Goal: Transaction & Acquisition: Purchase product/service

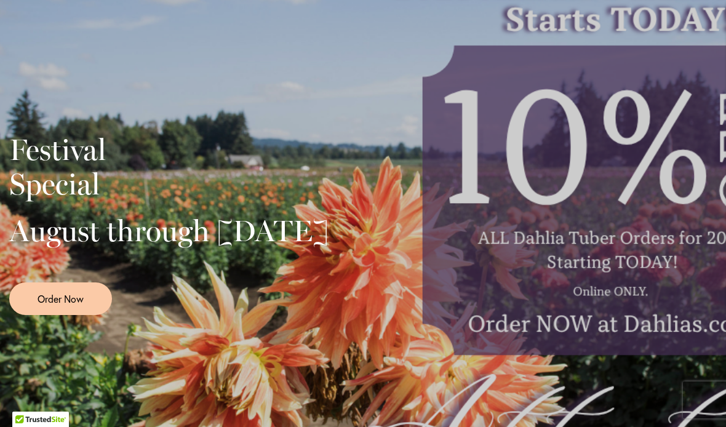
scroll to position [260, 0]
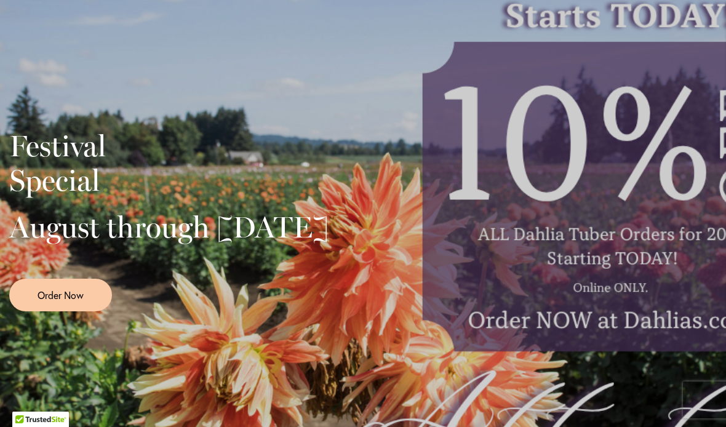
click at [89, 311] on link "Order Now" at bounding box center [60, 295] width 103 height 33
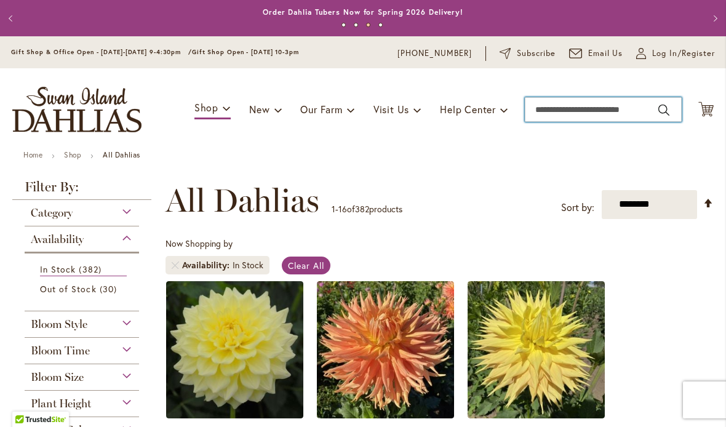
click at [595, 114] on input "Search" at bounding box center [603, 109] width 157 height 25
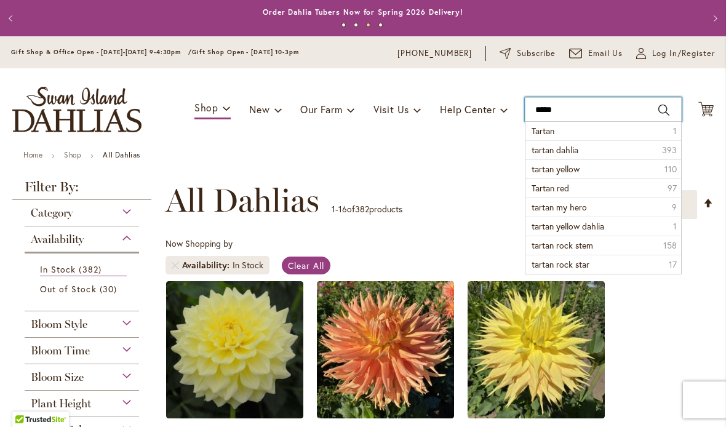
type input "******"
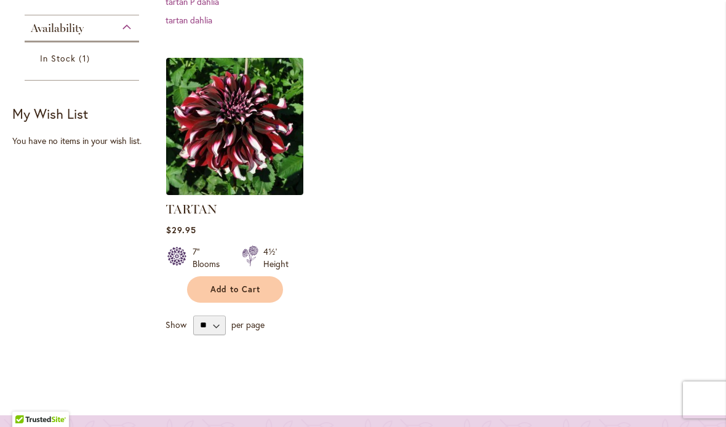
scroll to position [328, 0]
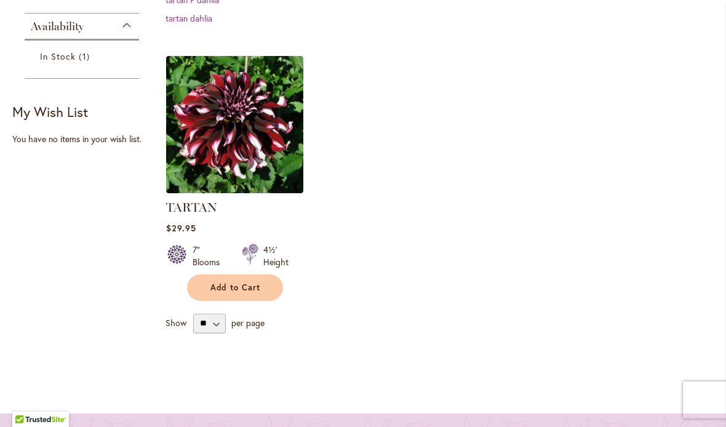
click at [251, 151] on img at bounding box center [234, 124] width 137 height 137
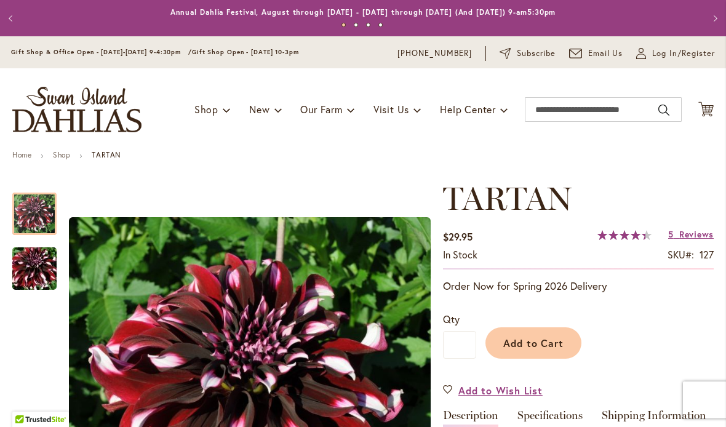
click at [557, 346] on span "Add to Cart" at bounding box center [533, 342] width 61 height 13
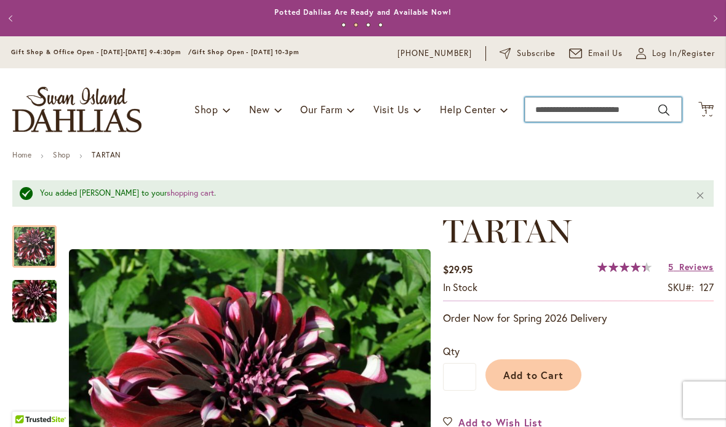
click at [583, 109] on input "Search" at bounding box center [603, 109] width 157 height 25
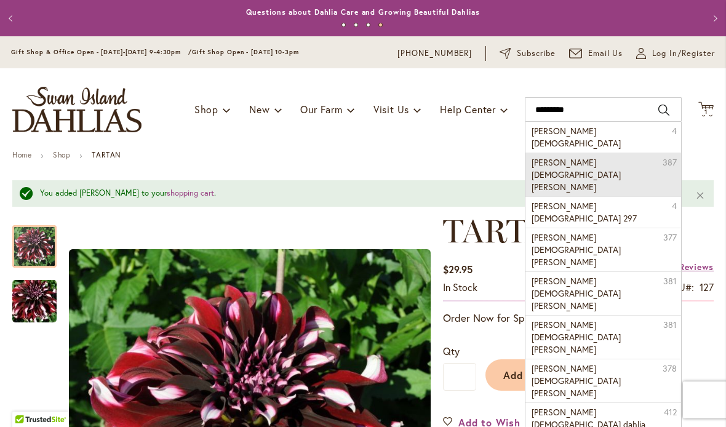
click at [598, 153] on li "Foxy lady dahlia 387" at bounding box center [603, 175] width 156 height 44
type input "**********"
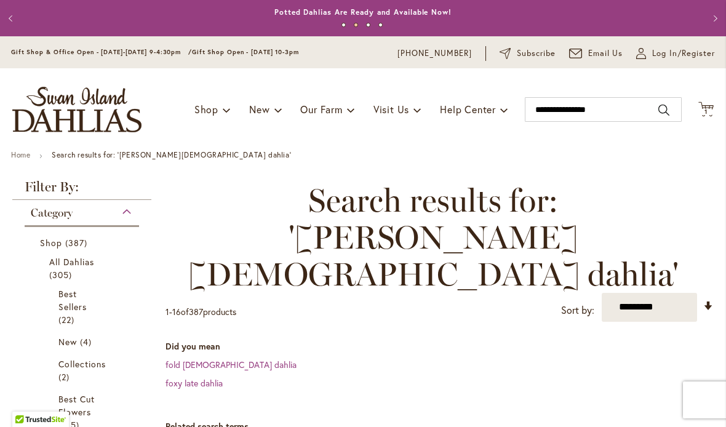
click at [209, 359] on link "fold lady dahlia" at bounding box center [230, 365] width 131 height 12
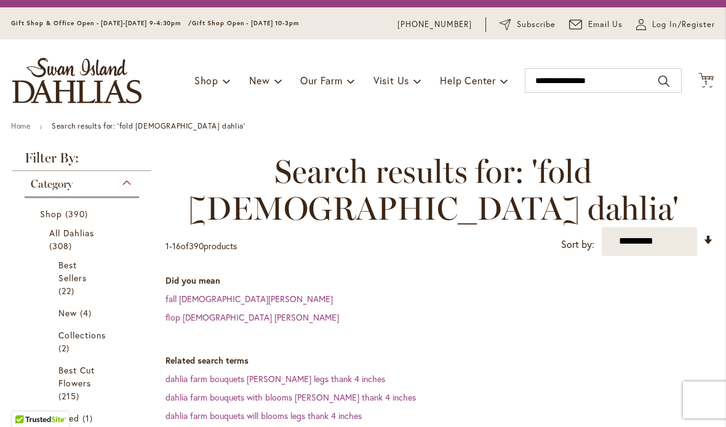
scroll to position [17, 0]
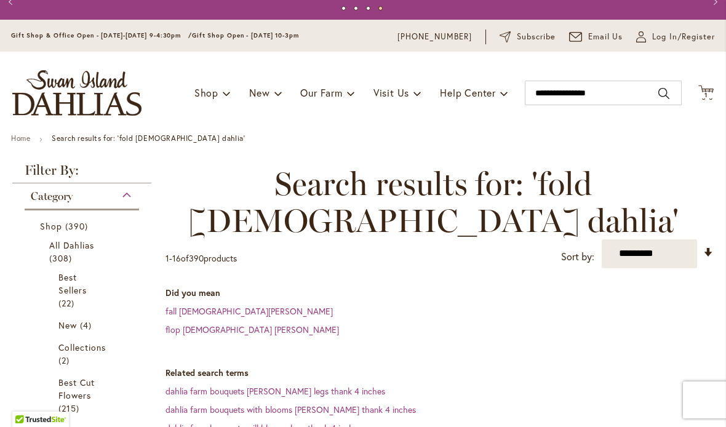
click at [71, 291] on span "Best Sellers" at bounding box center [72, 283] width 28 height 25
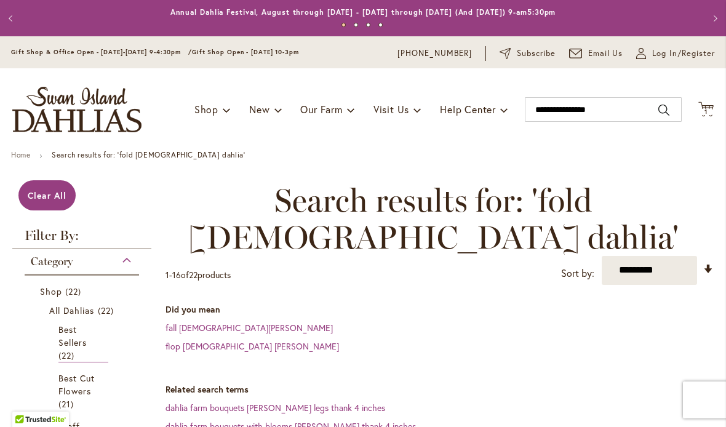
click at [68, 348] on span "Best Sellers" at bounding box center [72, 336] width 28 height 25
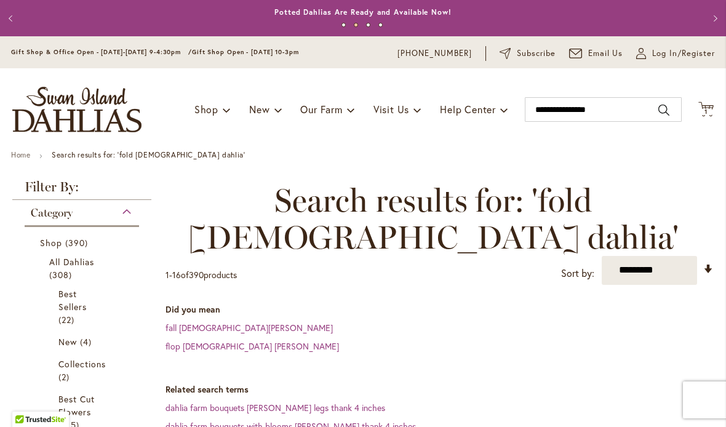
click at [80, 262] on span "All Dahlias" at bounding box center [72, 262] width 46 height 12
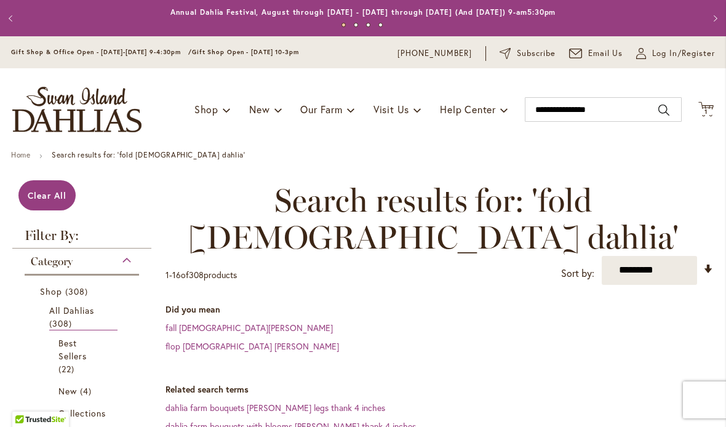
click at [62, 290] on link "Shop 308 items" at bounding box center [83, 291] width 87 height 13
click at [81, 100] on img "store logo" at bounding box center [76, 110] width 129 height 46
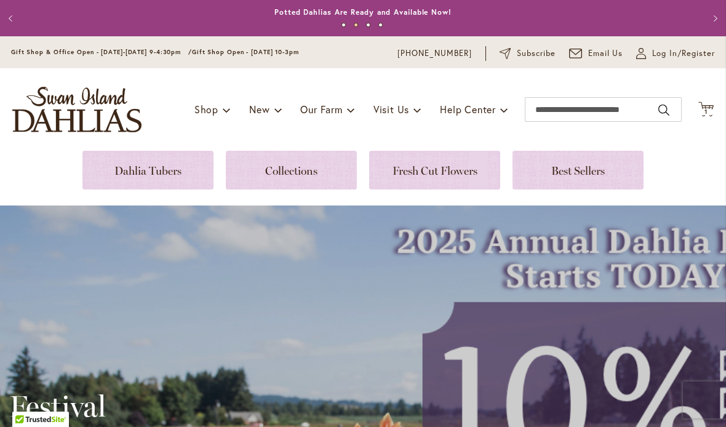
click at [591, 177] on link at bounding box center [577, 170] width 131 height 39
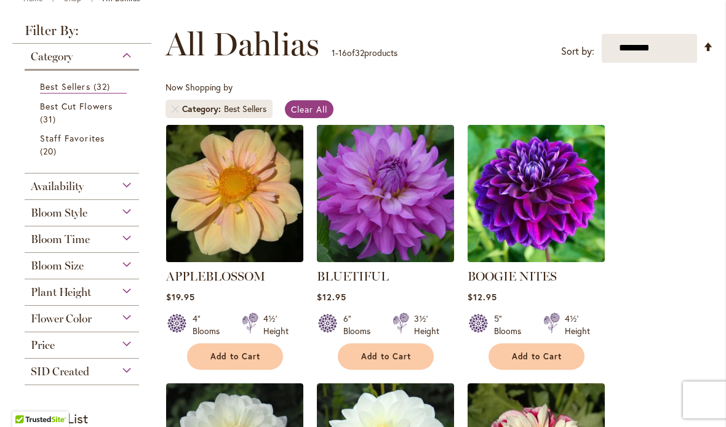
scroll to position [157, 0]
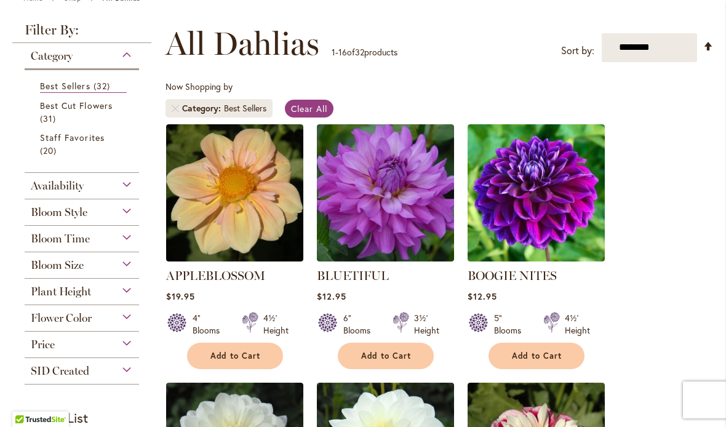
click at [134, 214] on div "Bloom Style" at bounding box center [82, 209] width 114 height 20
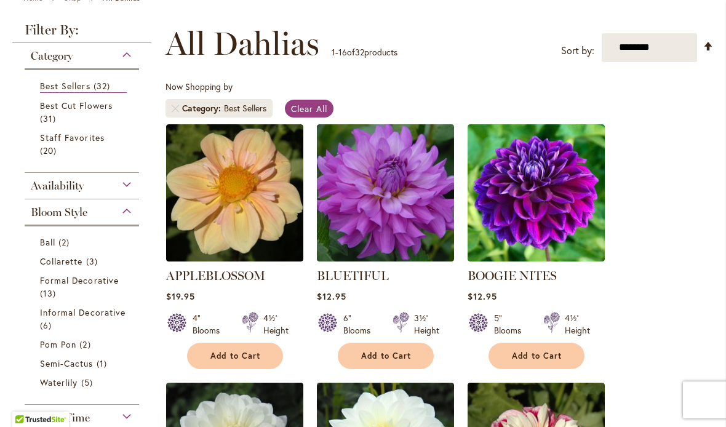
click at [55, 249] on link "Ball 2 items" at bounding box center [83, 242] width 87 height 13
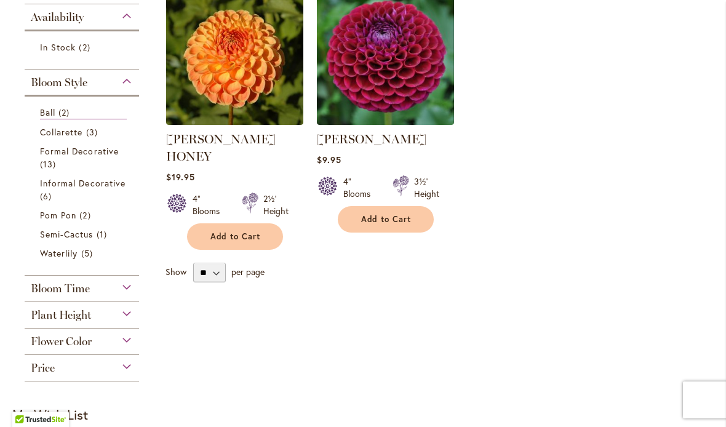
scroll to position [294, 0]
click at [62, 220] on span "Pom Pon" at bounding box center [58, 215] width 36 height 12
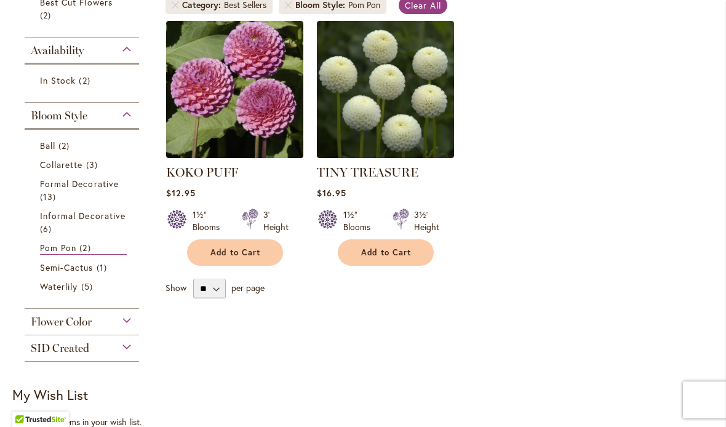
scroll to position [258, 0]
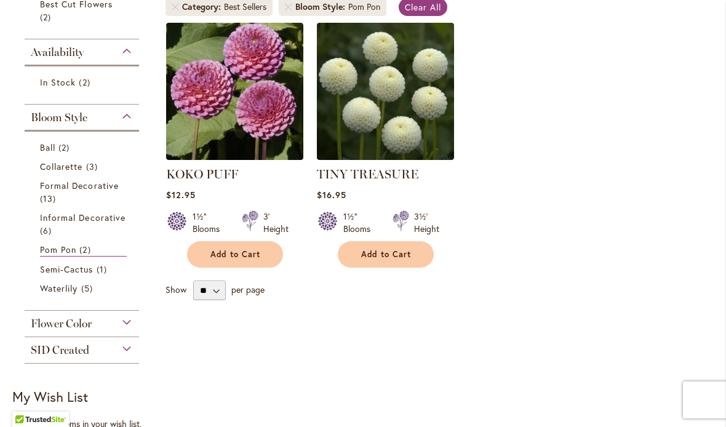
click at [75, 275] on span "Semi-Cactus" at bounding box center [67, 269] width 54 height 12
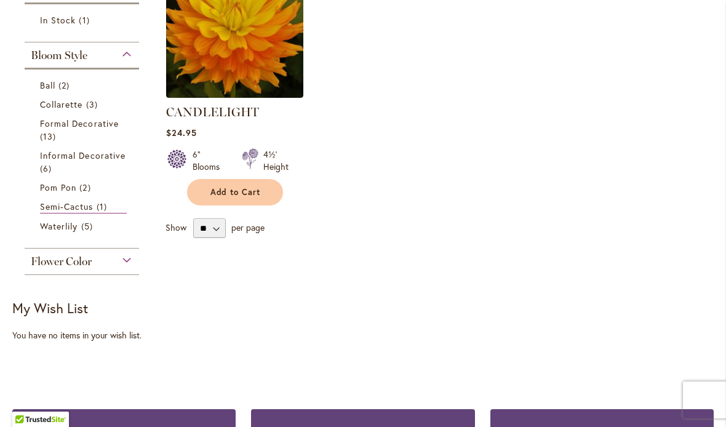
scroll to position [319, 0]
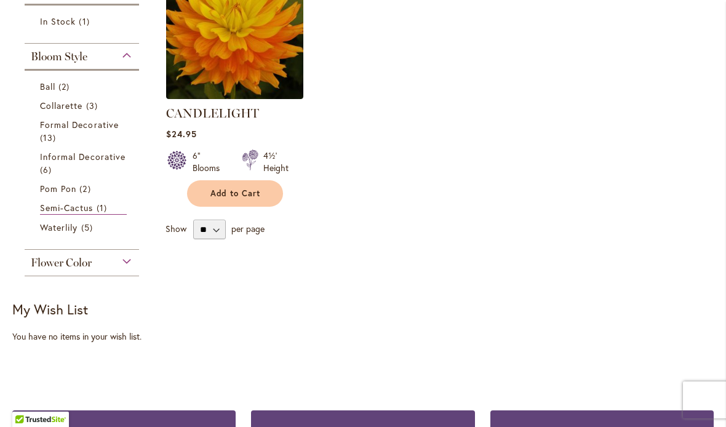
click at [84, 162] on span "Informal Decorative" at bounding box center [83, 157] width 86 height 12
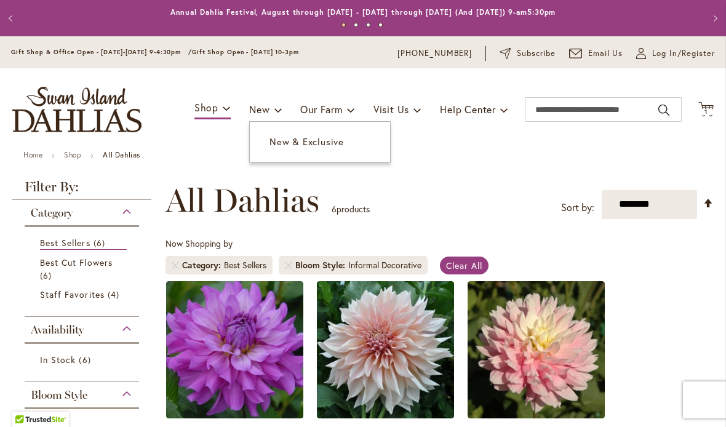
click at [255, 108] on span "New" at bounding box center [259, 109] width 20 height 13
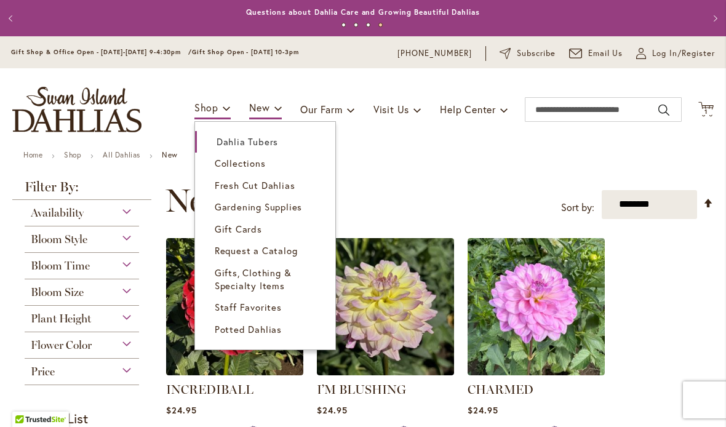
click at [262, 304] on span "Staff Favorites" at bounding box center [248, 307] width 67 height 12
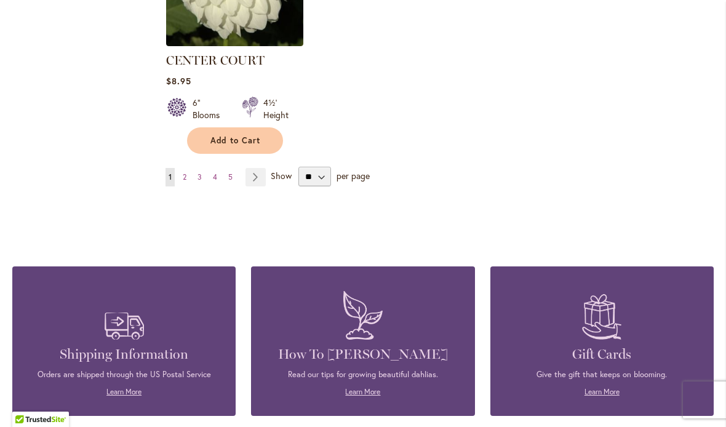
scroll to position [1656, 0]
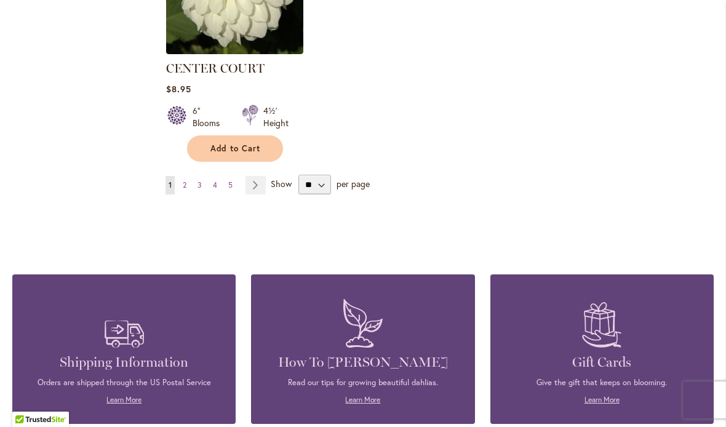
click at [186, 193] on link "Page 2" at bounding box center [185, 185] width 10 height 18
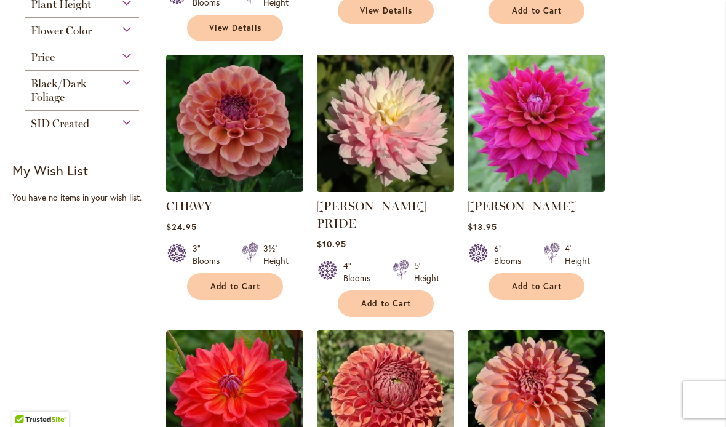
scroll to position [503, 0]
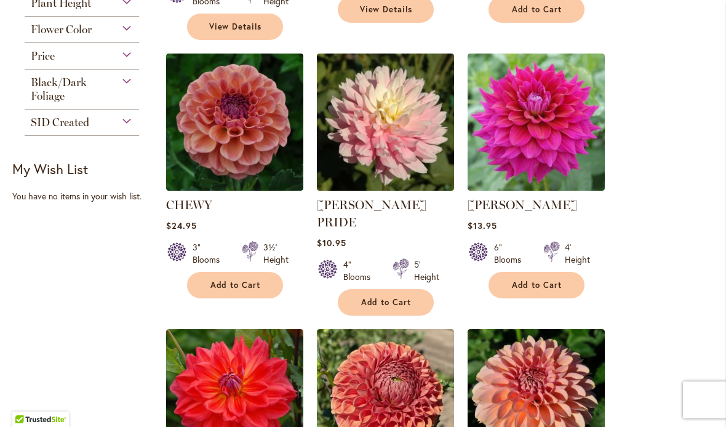
click at [562, 353] on img at bounding box center [536, 397] width 137 height 137
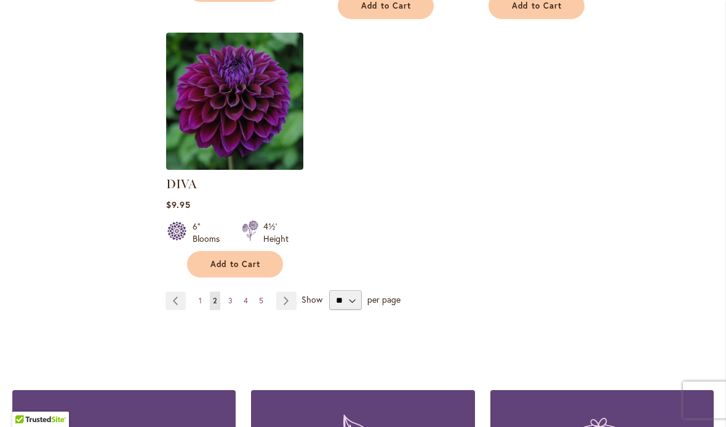
scroll to position [1608, 0]
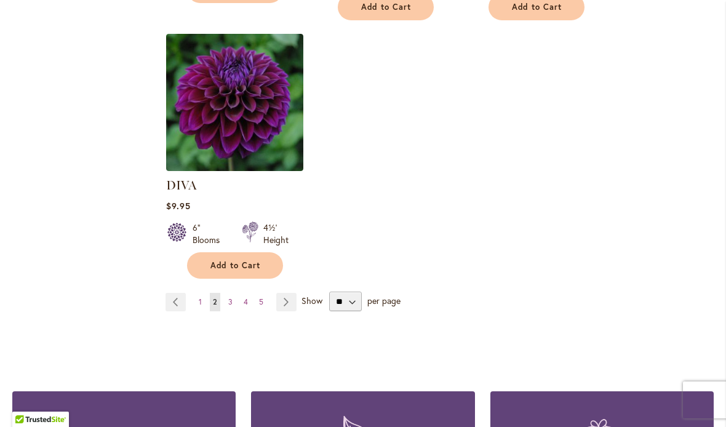
click at [227, 293] on link "Page 3" at bounding box center [230, 302] width 10 height 18
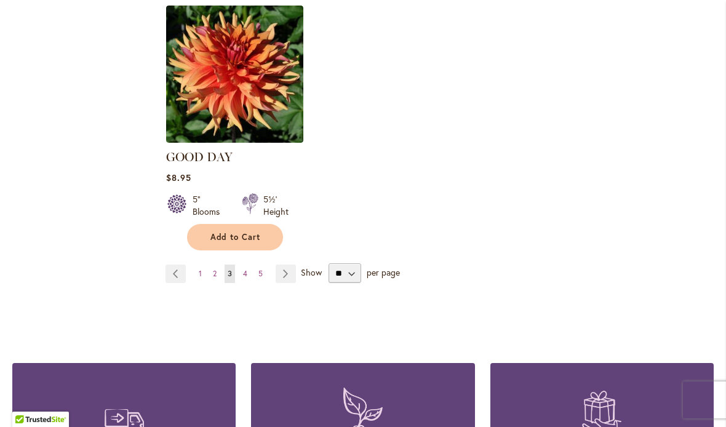
scroll to position [1603, 0]
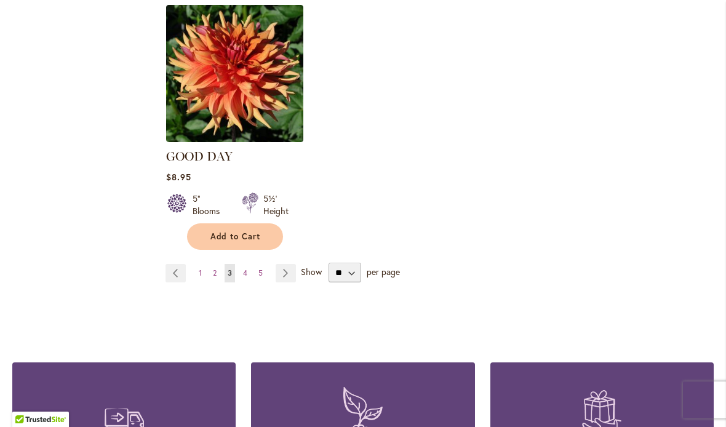
click at [244, 268] on span "4" at bounding box center [245, 272] width 4 height 9
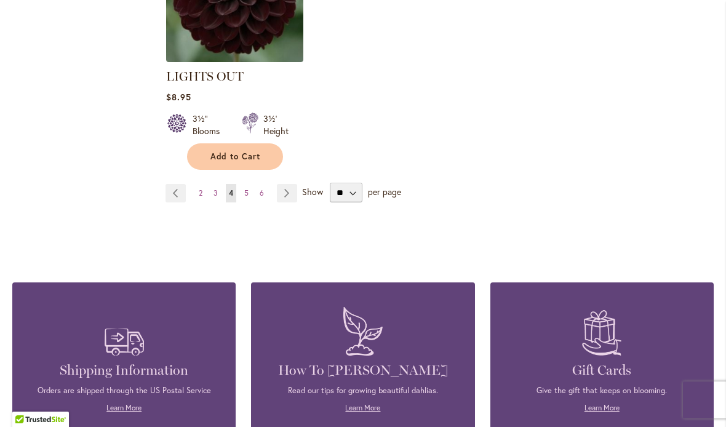
scroll to position [1695, 0]
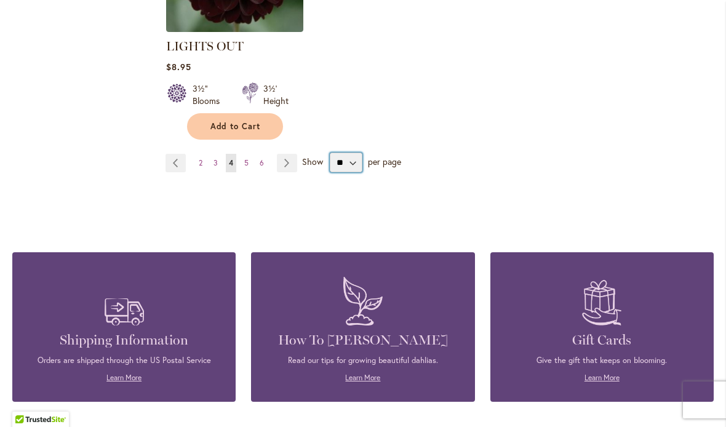
click at [354, 171] on select "** ** ** **" at bounding box center [346, 163] width 33 height 20
select select "**"
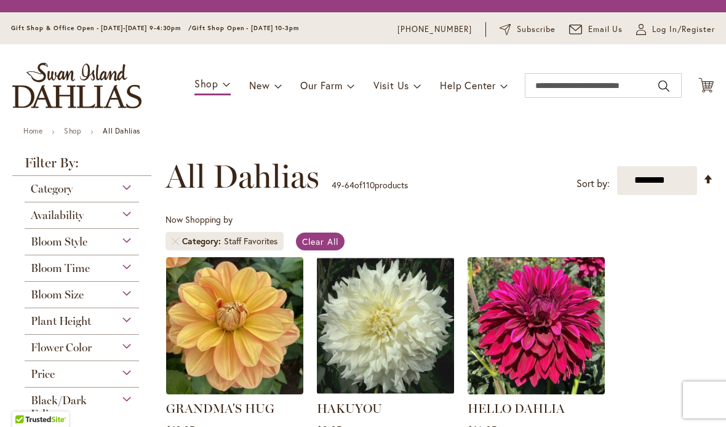
select select "**"
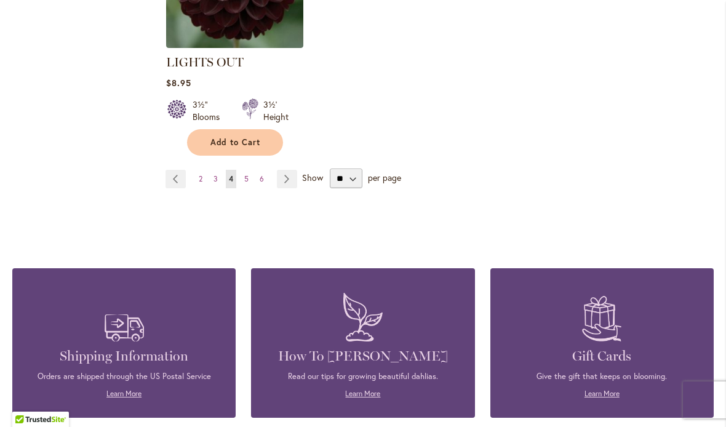
scroll to position [1679, 0]
click at [248, 182] on span "5" at bounding box center [246, 178] width 4 height 9
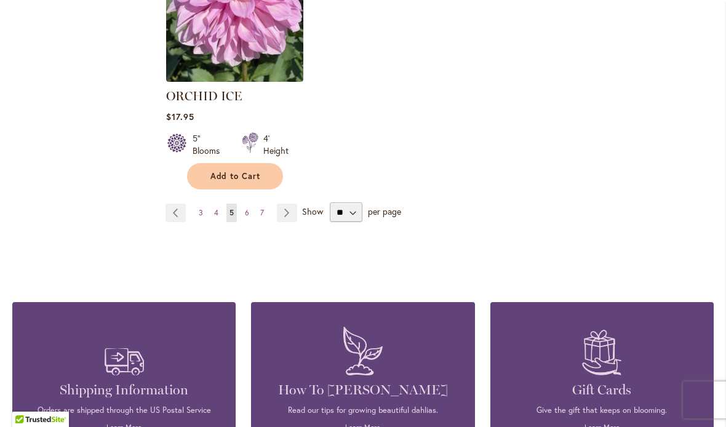
scroll to position [1627, 0]
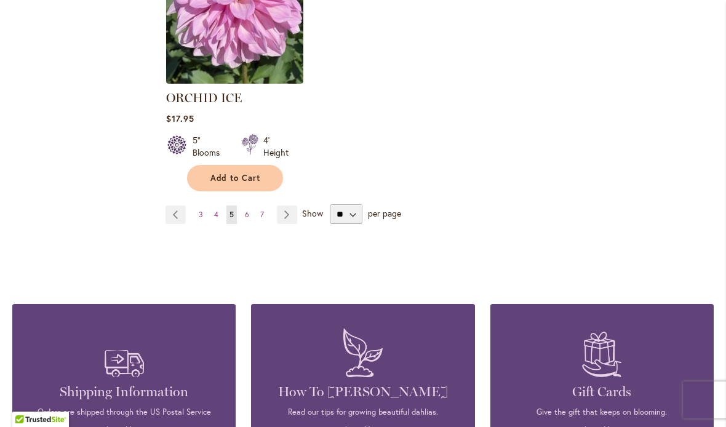
click at [251, 214] on link "Page 6" at bounding box center [247, 214] width 10 height 18
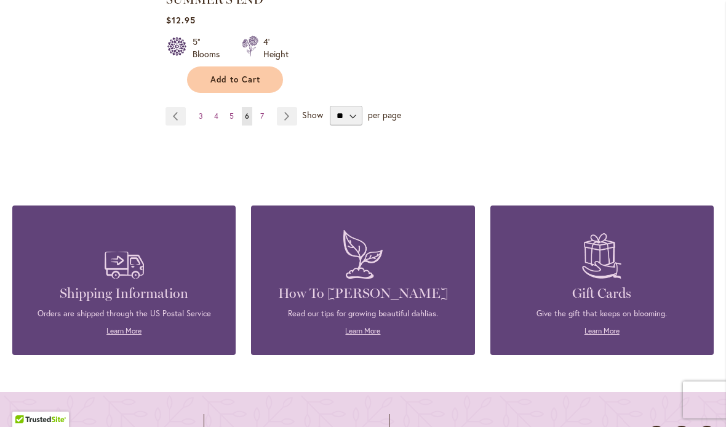
scroll to position [1772, 0]
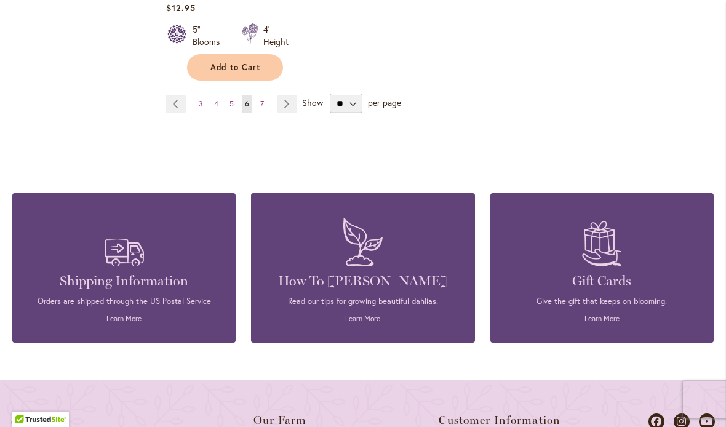
click at [266, 95] on link "Page 7" at bounding box center [262, 104] width 10 height 18
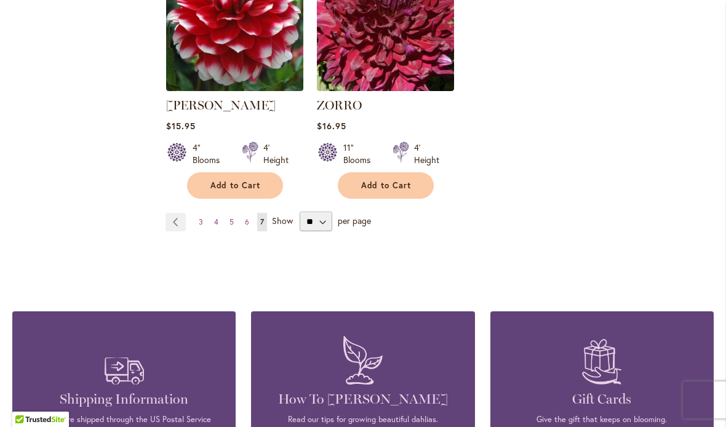
scroll to position [1401, 0]
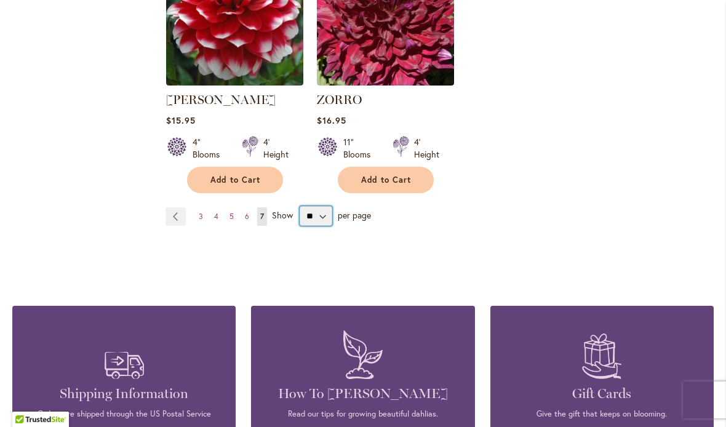
click at [324, 206] on select "** ** ** **" at bounding box center [316, 216] width 33 height 20
select select "**"
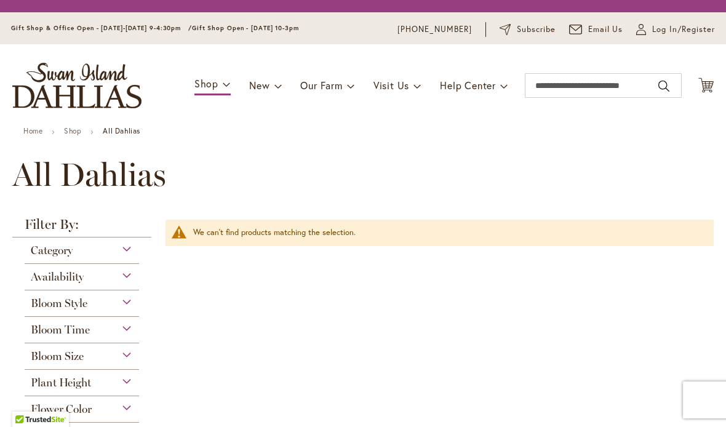
click at [111, 250] on div "Category" at bounding box center [82, 247] width 114 height 20
click at [122, 254] on div "Category" at bounding box center [82, 247] width 114 height 20
click at [124, 253] on div "Category" at bounding box center [82, 247] width 114 height 20
click at [69, 249] on span "Category" at bounding box center [52, 251] width 42 height 14
click at [57, 261] on div "Category Best Sellers 20 items Best Cut Flowers 87 items Out of Stock 10 items" at bounding box center [82, 250] width 114 height 26
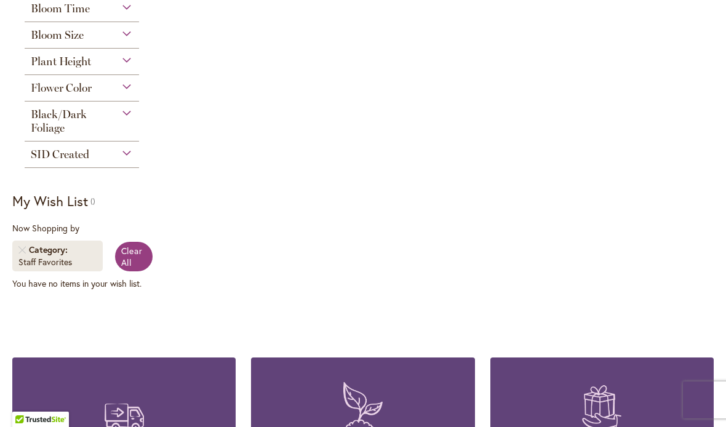
scroll to position [321, 0]
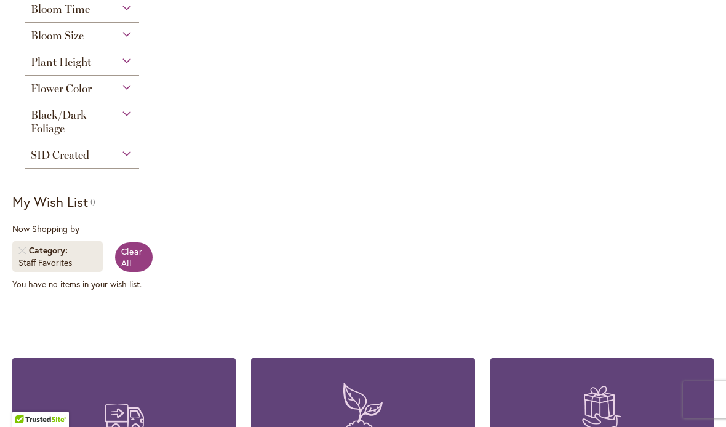
click at [117, 259] on link "Clear All" at bounding box center [134, 257] width 38 height 30
click at [133, 268] on link "Clear All" at bounding box center [134, 257] width 38 height 30
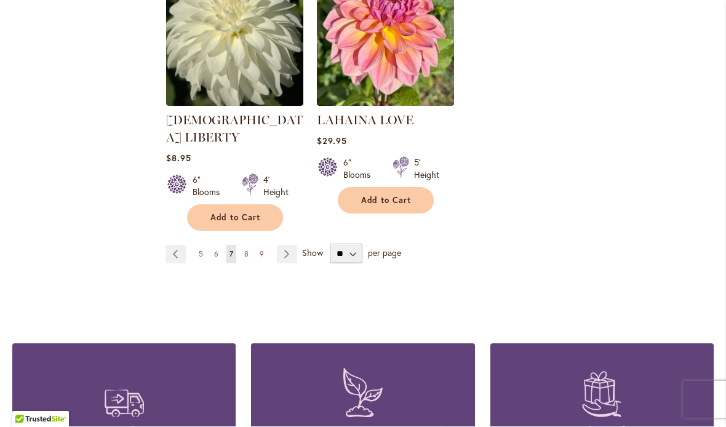
scroll to position [2966, 0]
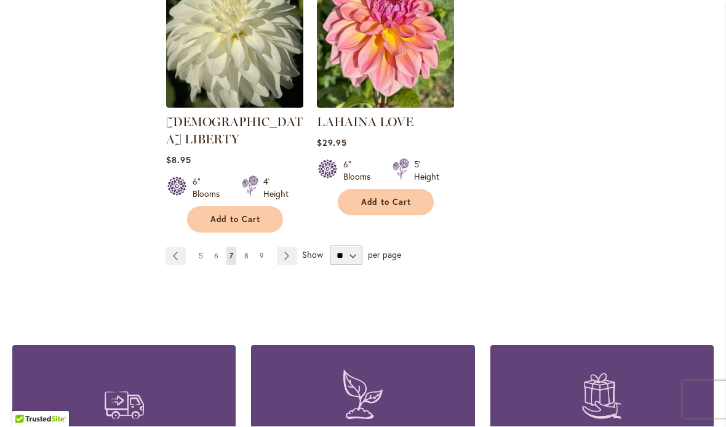
click at [243, 247] on link "Page 8" at bounding box center [246, 256] width 10 height 18
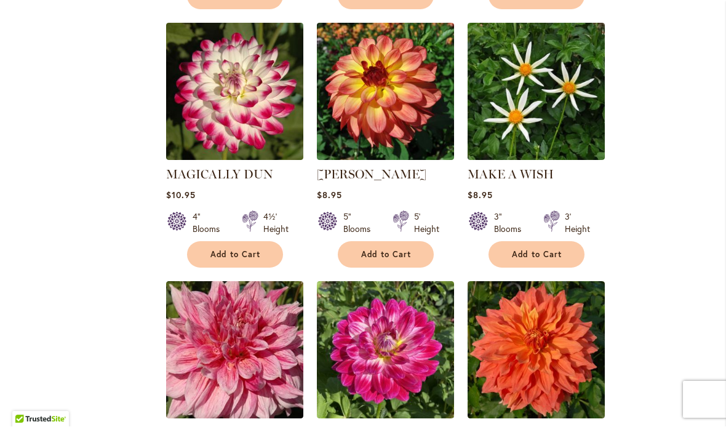
scroll to position [2144, 0]
